Goal: Check status

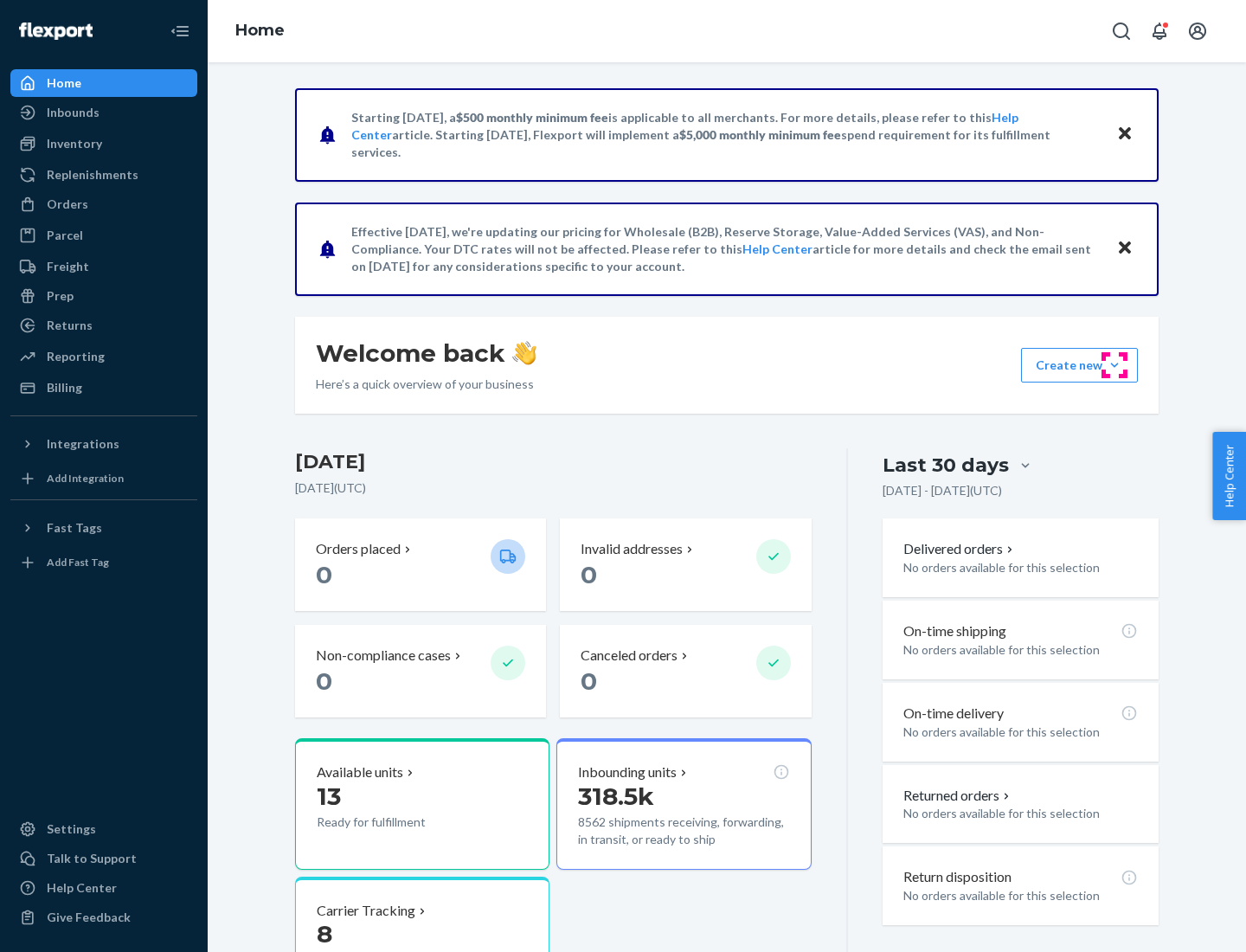
click at [1114, 365] on button "Create new Create new inbound Create new order Create new product" at bounding box center [1079, 364] width 117 height 34
click at [72, 113] on div "Inbounds" at bounding box center [73, 112] width 53 height 17
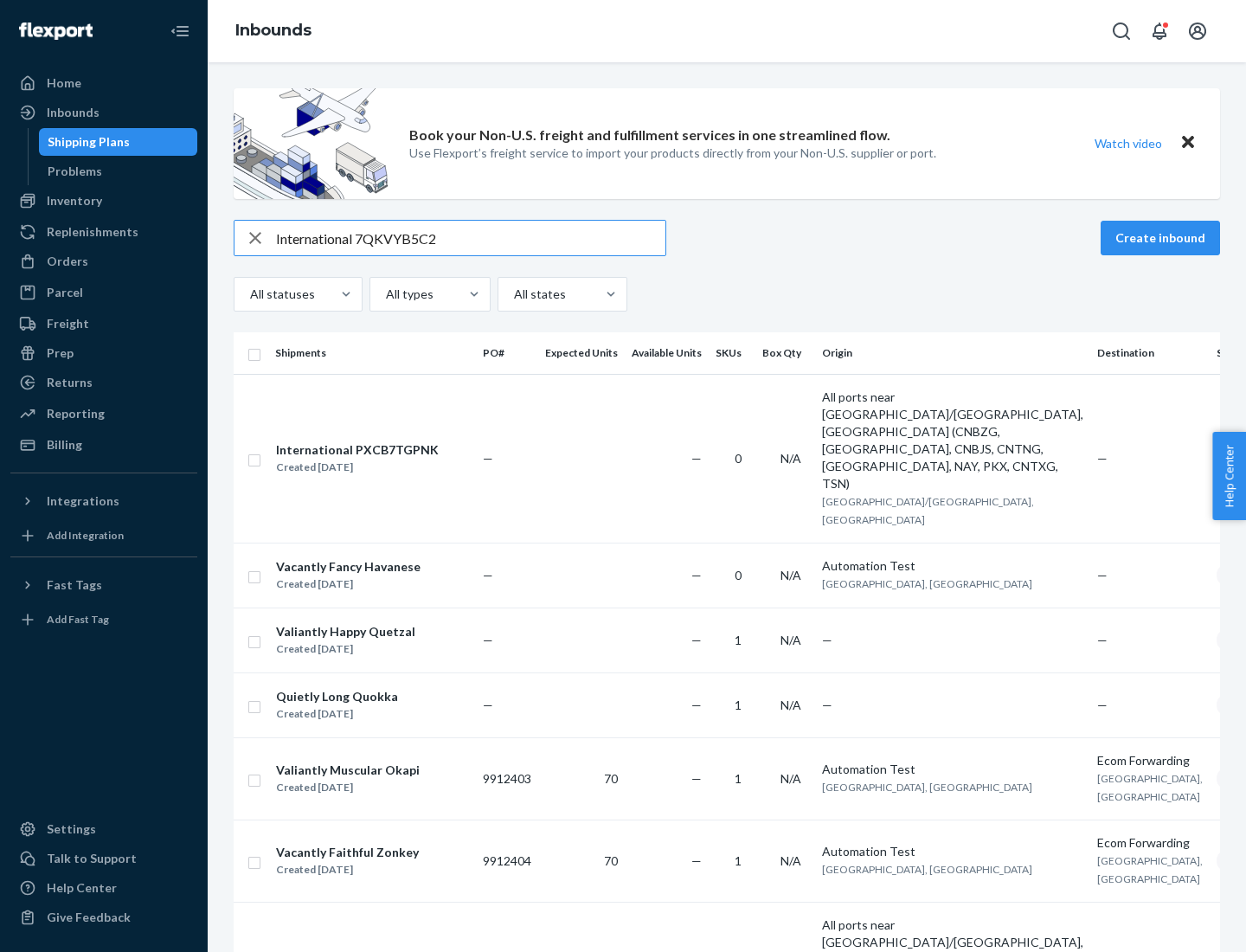
type input "International 7QKVYB5C29"
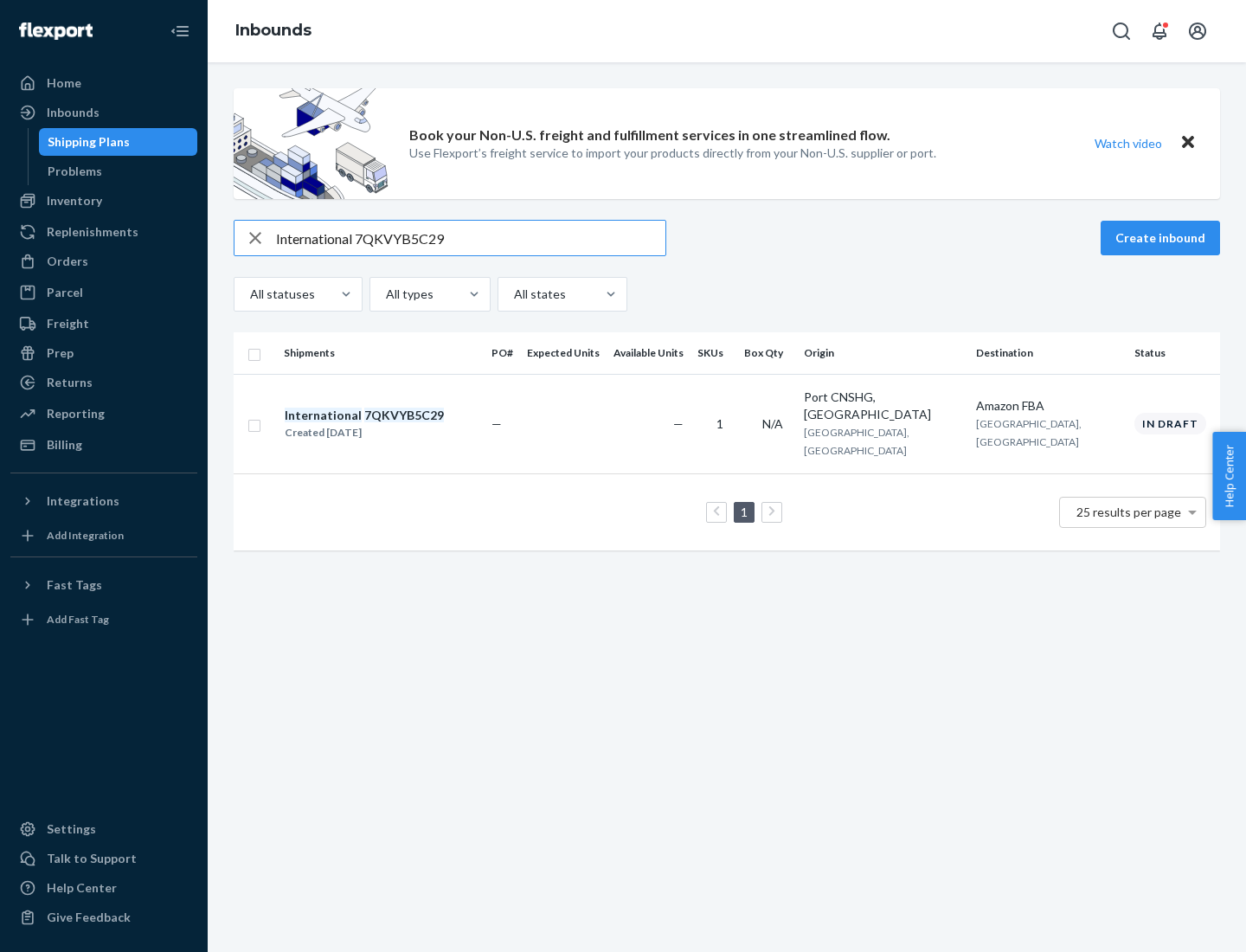
click at [394, 424] on div "Created [DATE]" at bounding box center [364, 433] width 159 height 17
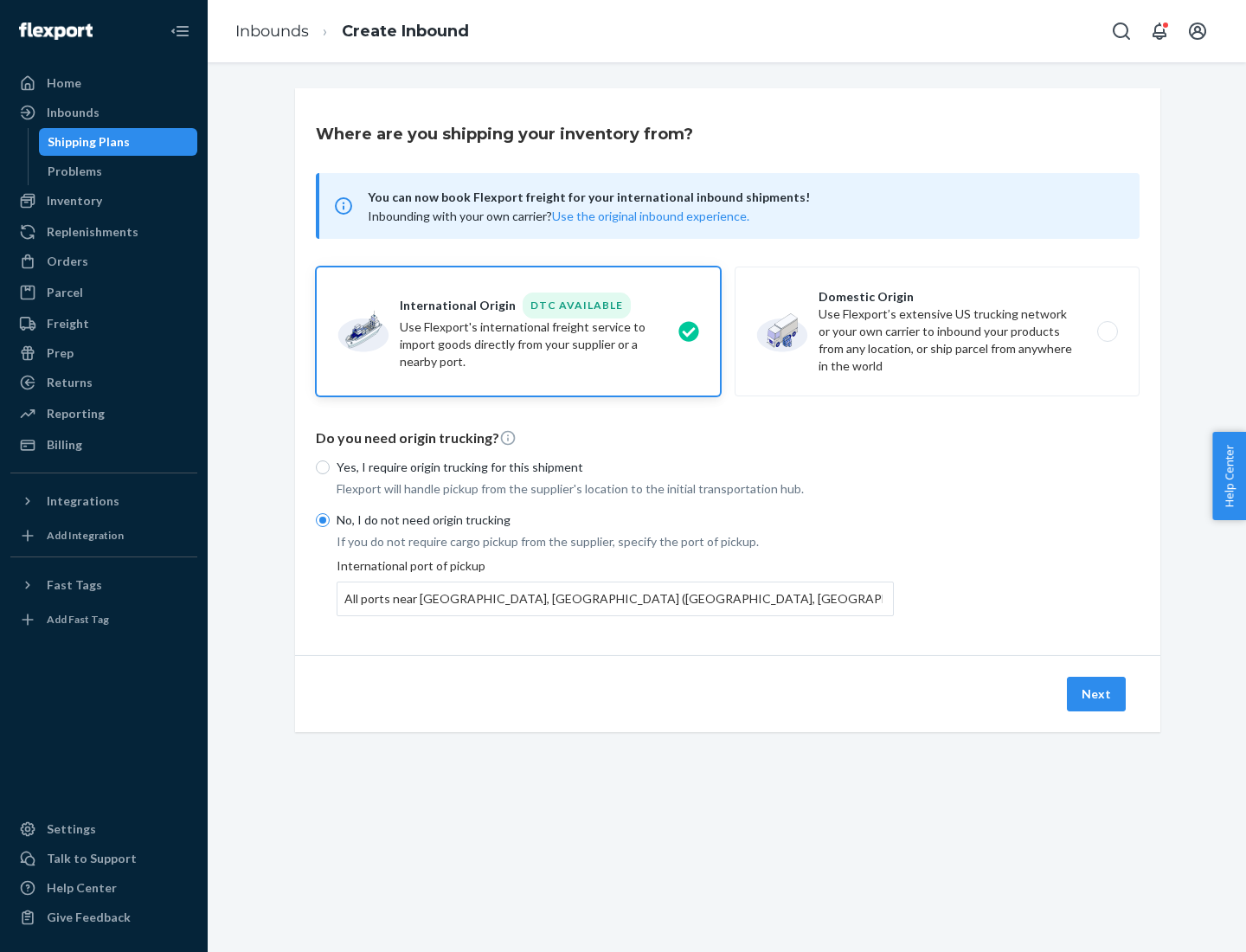
click at [1097, 693] on button "Next" at bounding box center [1096, 694] width 59 height 34
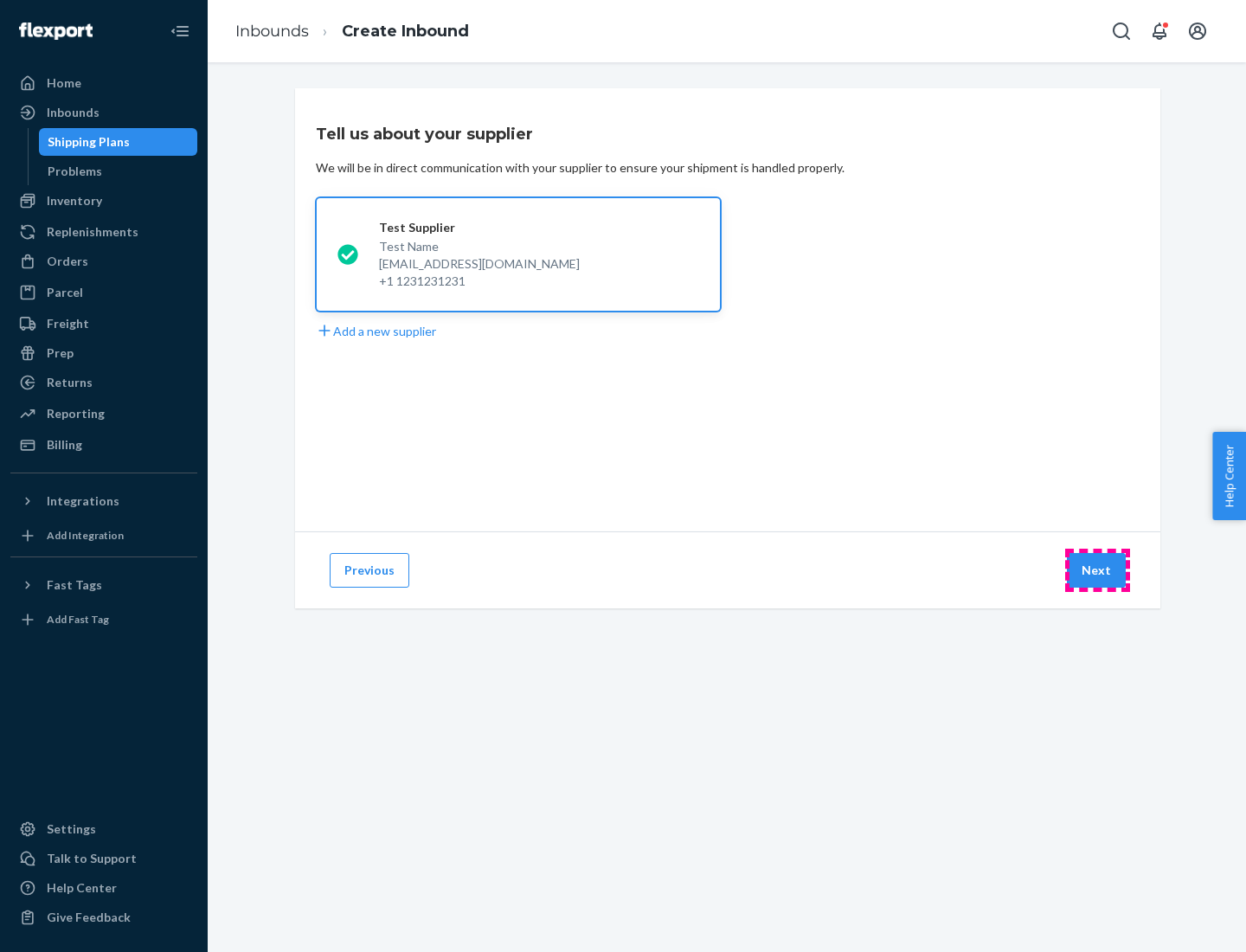
click at [1097, 570] on button "Next" at bounding box center [1096, 569] width 59 height 34
